Goal: Task Accomplishment & Management: Manage account settings

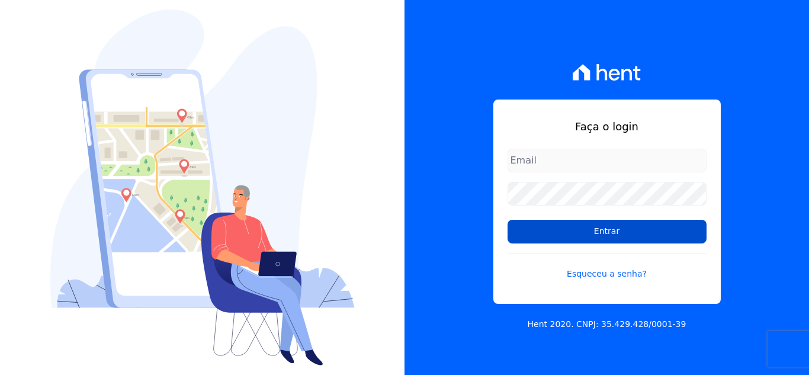
type input "[EMAIL_ADDRESS][DOMAIN_NAME]"
click at [574, 226] on input "Entrar" at bounding box center [607, 232] width 199 height 24
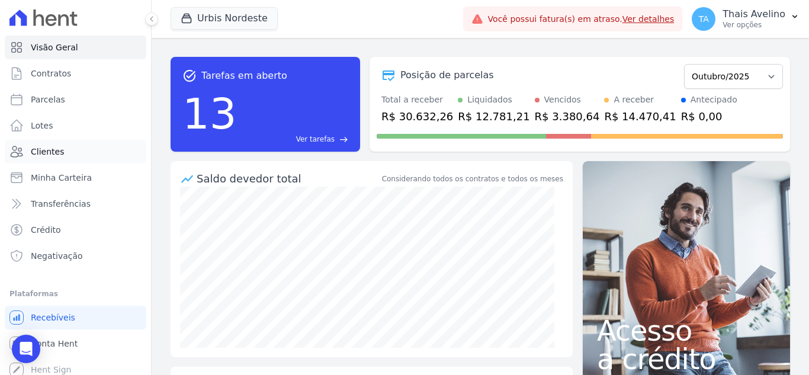
click at [63, 150] on link "Clientes" at bounding box center [76, 152] width 142 height 24
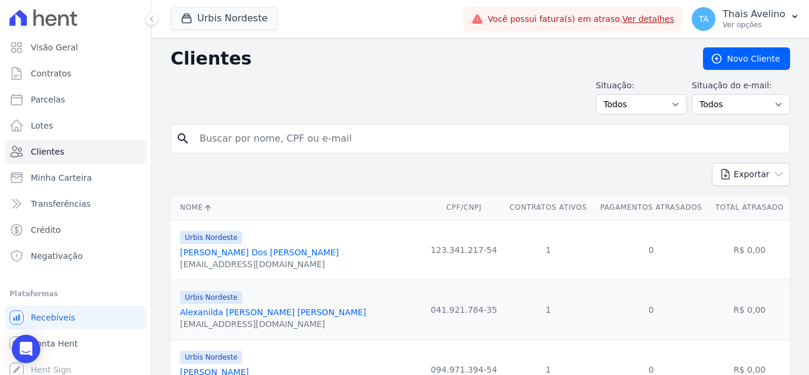
click at [227, 135] on input "search" at bounding box center [489, 139] width 593 height 24
type input "LAURIELLY"
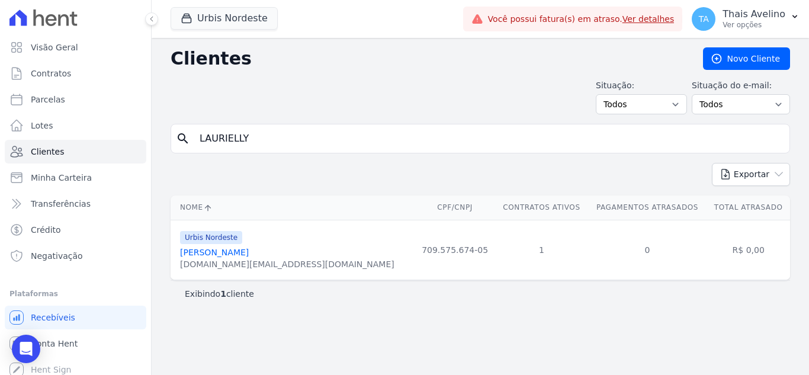
click at [249, 255] on link "[PERSON_NAME]" at bounding box center [214, 252] width 69 height 9
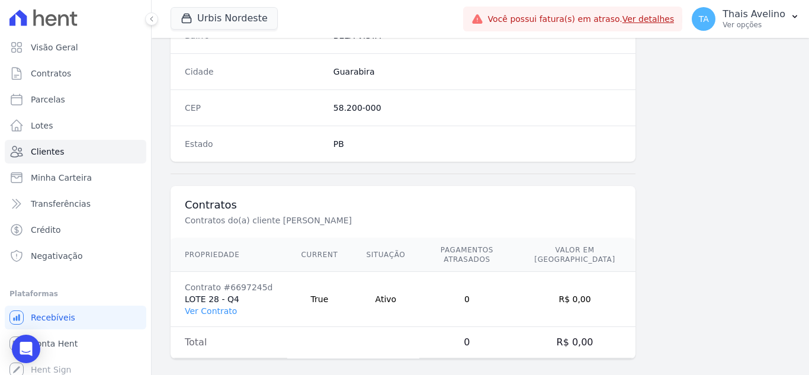
scroll to position [734, 0]
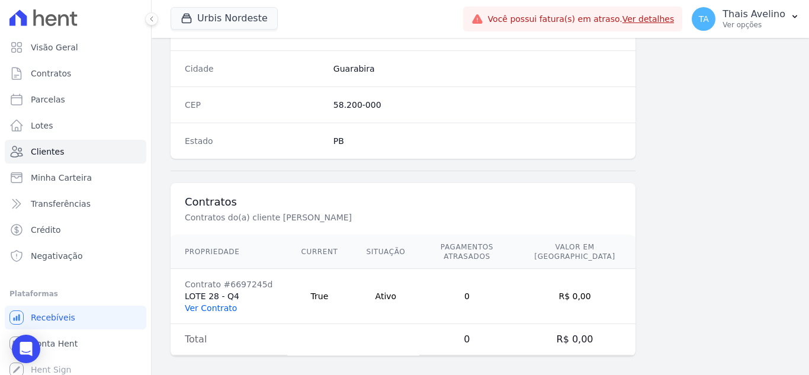
click at [210, 303] on link "Ver Contrato" at bounding box center [211, 307] width 52 height 9
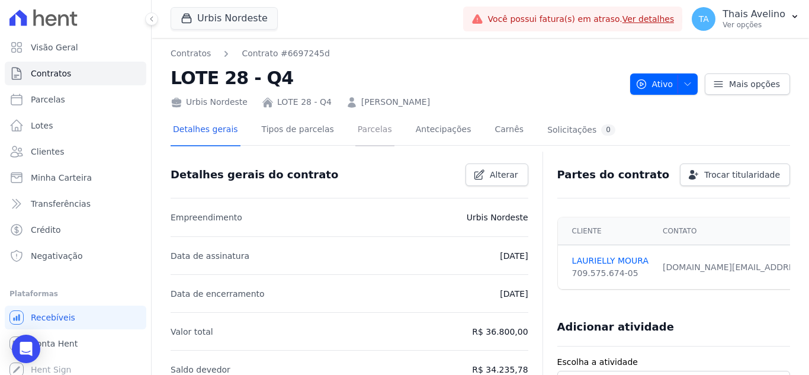
click at [356, 129] on link "Parcelas" at bounding box center [375, 130] width 39 height 31
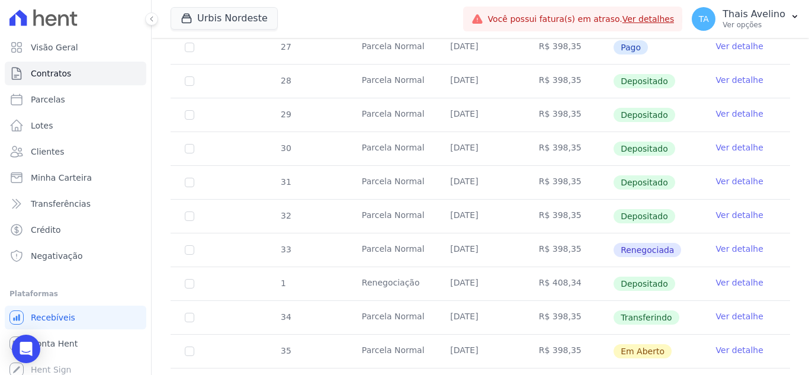
scroll to position [474, 0]
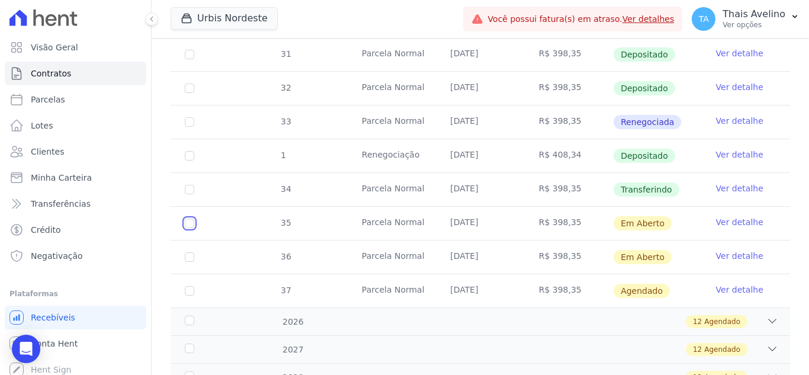
click at [185, 219] on input "checkbox" at bounding box center [189, 223] width 9 height 9
checkbox input "true"
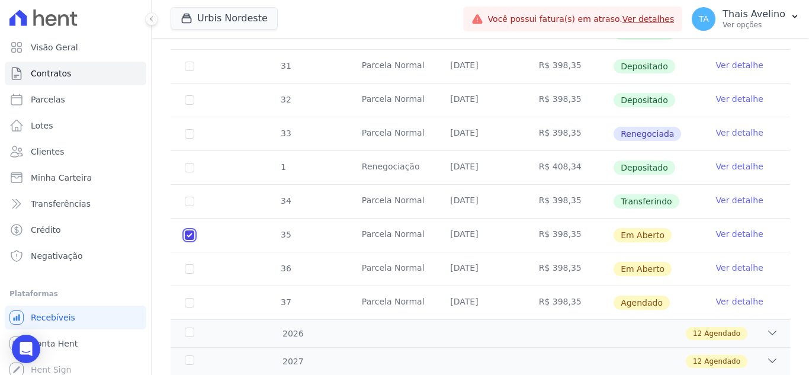
scroll to position [484, 0]
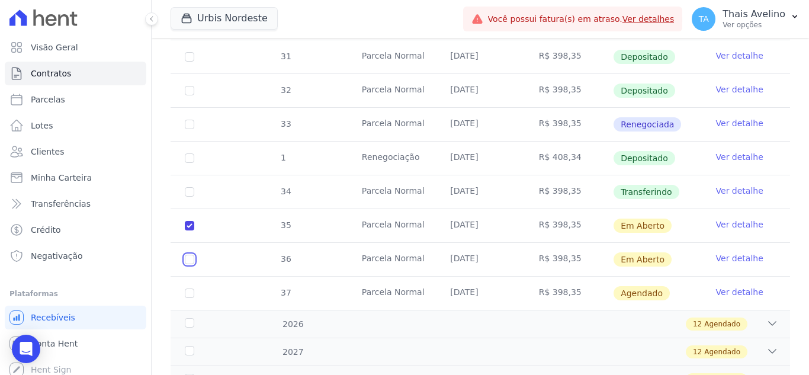
click at [189, 255] on input "checkbox" at bounding box center [189, 259] width 9 height 9
checkbox input "true"
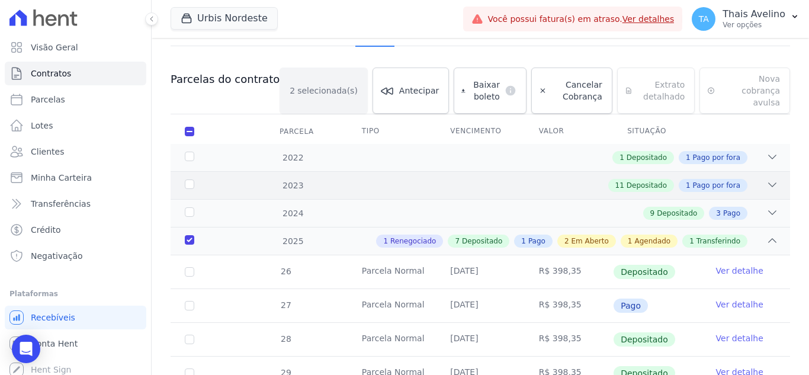
scroll to position [0, 0]
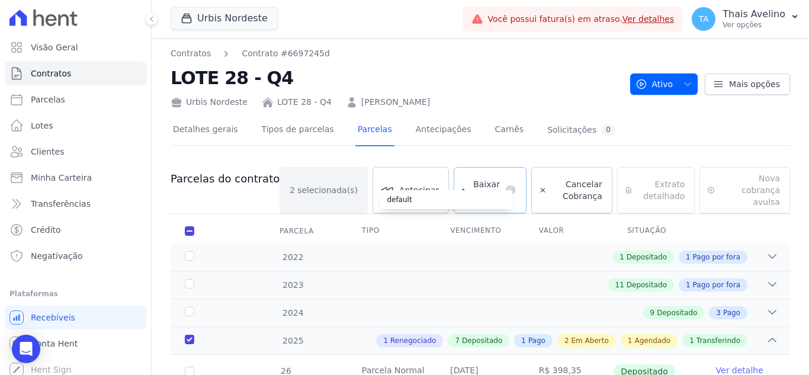
click at [469, 190] on div "default" at bounding box center [446, 199] width 133 height 19
